Goal: Task Accomplishment & Management: Complete application form

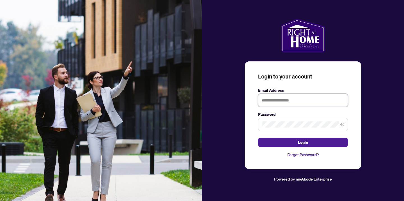
type input "**********"
click at [303, 142] on button "Login" at bounding box center [303, 143] width 90 height 10
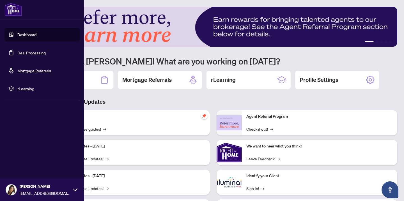
click at [20, 33] on link "Dashboard" at bounding box center [26, 34] width 19 height 5
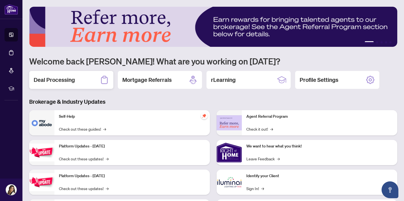
click at [47, 78] on h2 "Deal Processing" at bounding box center [54, 80] width 41 height 8
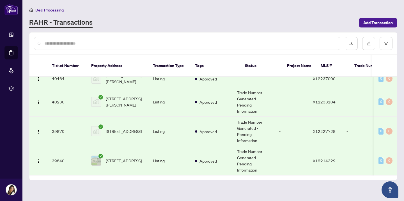
scroll to position [8, 0]
click at [379, 26] on span "Add Transaction" at bounding box center [377, 22] width 29 height 9
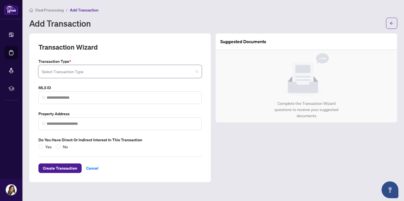
click at [57, 72] on input "search" at bounding box center [117, 72] width 151 height 12
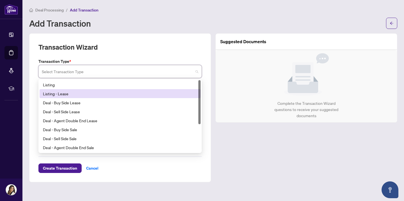
click at [57, 89] on div "Listing - Lease" at bounding box center [120, 93] width 161 height 9
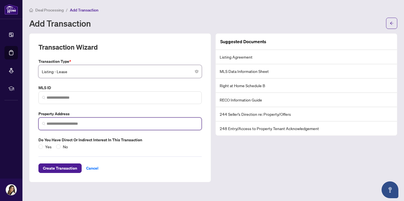
click at [55, 122] on input "search" at bounding box center [122, 124] width 151 height 6
